Goal: Task Accomplishment & Management: Use online tool/utility

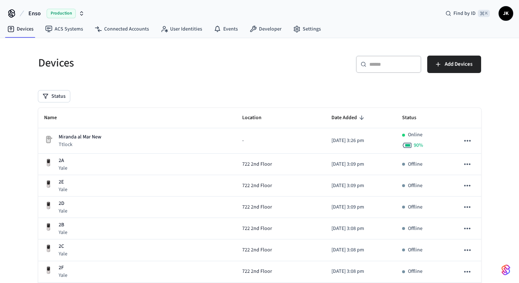
click at [199, 78] on div "Devices" at bounding box center [142, 63] width 226 height 32
click at [305, 32] on link "Settings" at bounding box center [306, 29] width 39 height 13
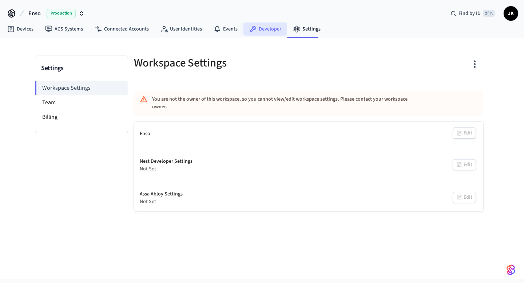
click at [254, 28] on link "Developer" at bounding box center [265, 29] width 44 height 13
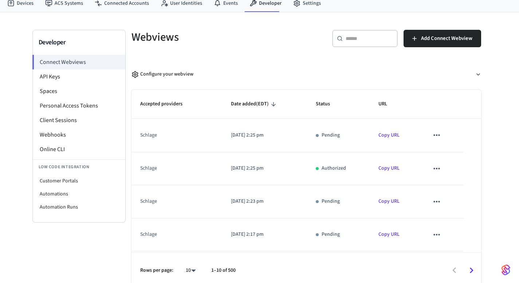
scroll to position [31, 0]
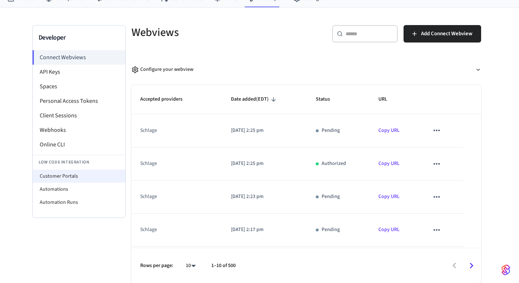
click at [72, 178] on li "Customer Portals" at bounding box center [79, 176] width 92 height 13
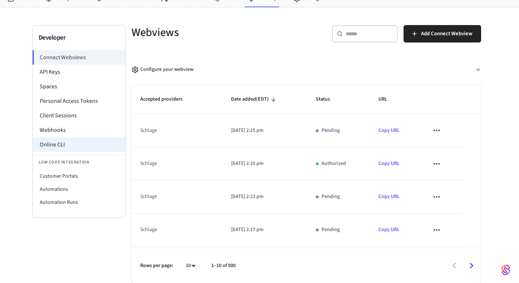
select select "**********"
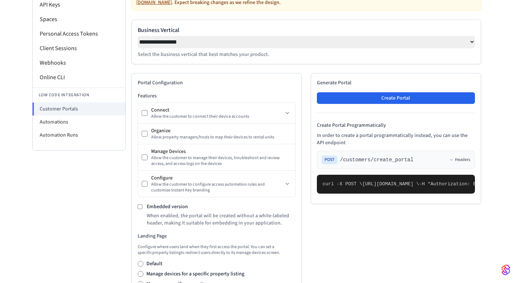
scroll to position [100, 0]
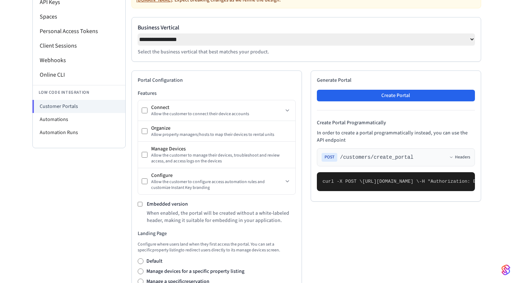
click at [156, 205] on label "Embedded version" at bounding box center [167, 204] width 41 height 7
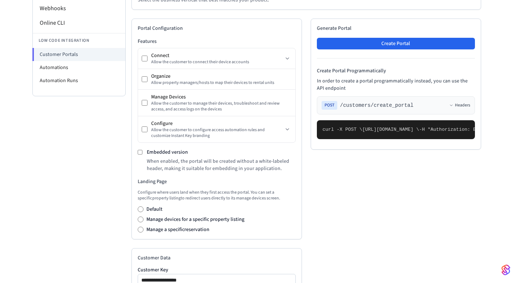
scroll to position [151, 0]
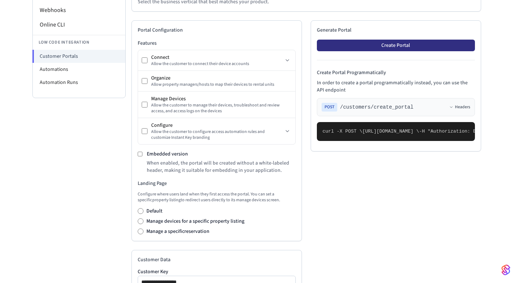
click at [419, 48] on button "Create Portal" at bounding box center [396, 46] width 158 height 12
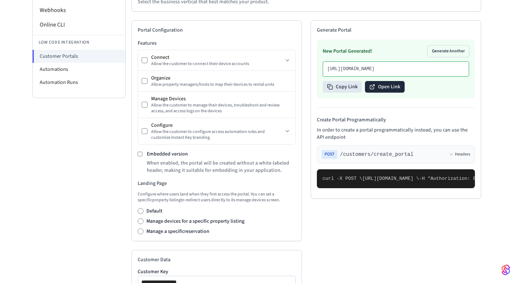
click at [380, 93] on button "Open Link" at bounding box center [385, 87] width 40 height 12
